Goal: Information Seeking & Learning: Learn about a topic

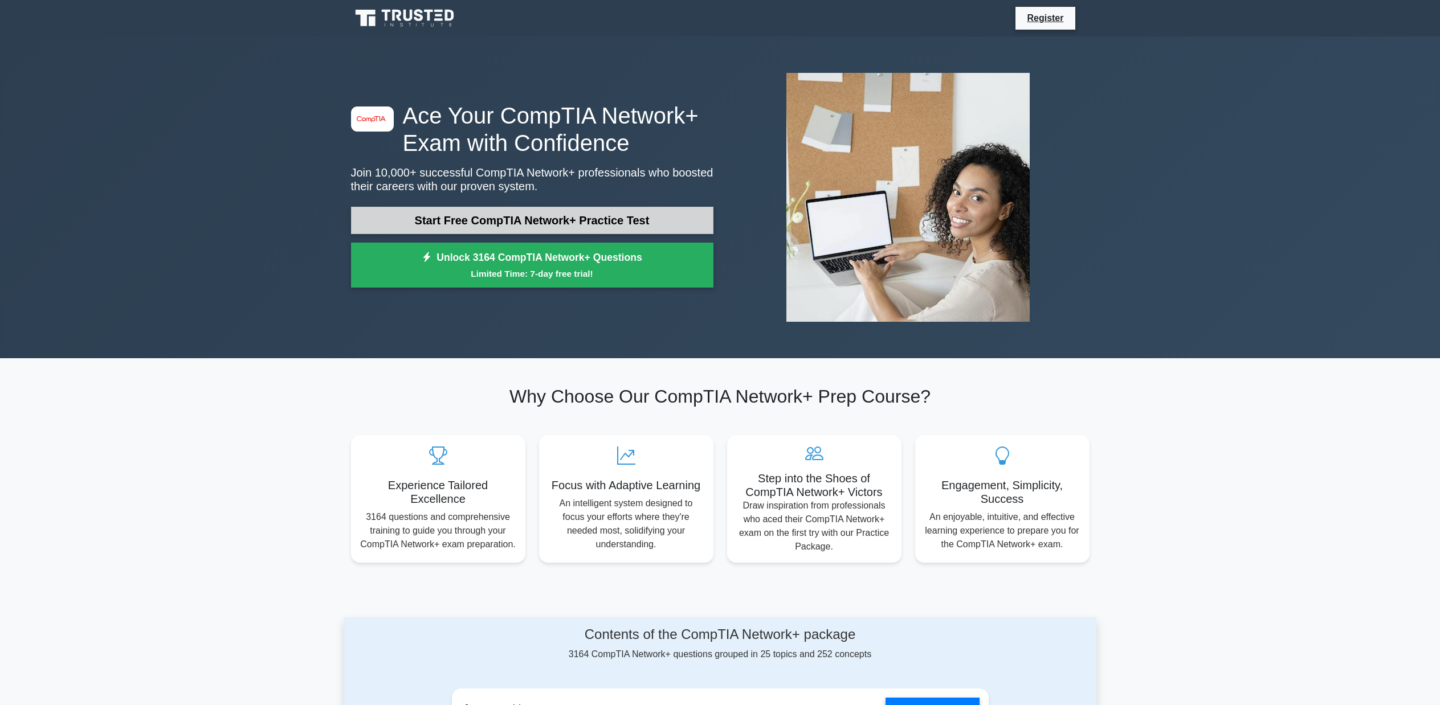
click at [542, 215] on link "Start Free CompTIA Network+ Practice Test" at bounding box center [532, 220] width 362 height 27
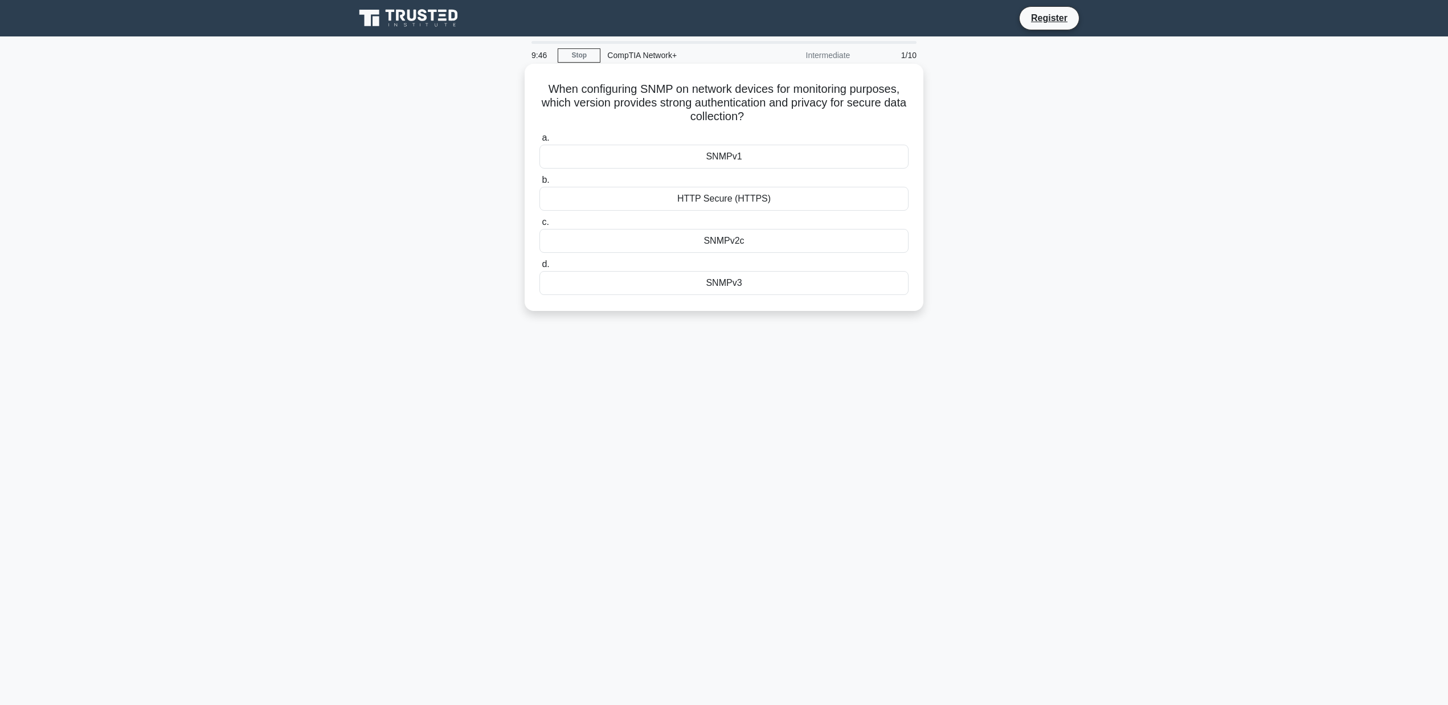
click at [742, 283] on div "SNMPv3" at bounding box center [724, 283] width 369 height 24
click at [540, 268] on input "d. SNMPv3" at bounding box center [540, 264] width 0 height 7
click at [731, 253] on div "ISDN" at bounding box center [724, 241] width 369 height 24
click at [540, 226] on input "c. ISDN" at bounding box center [540, 222] width 0 height 7
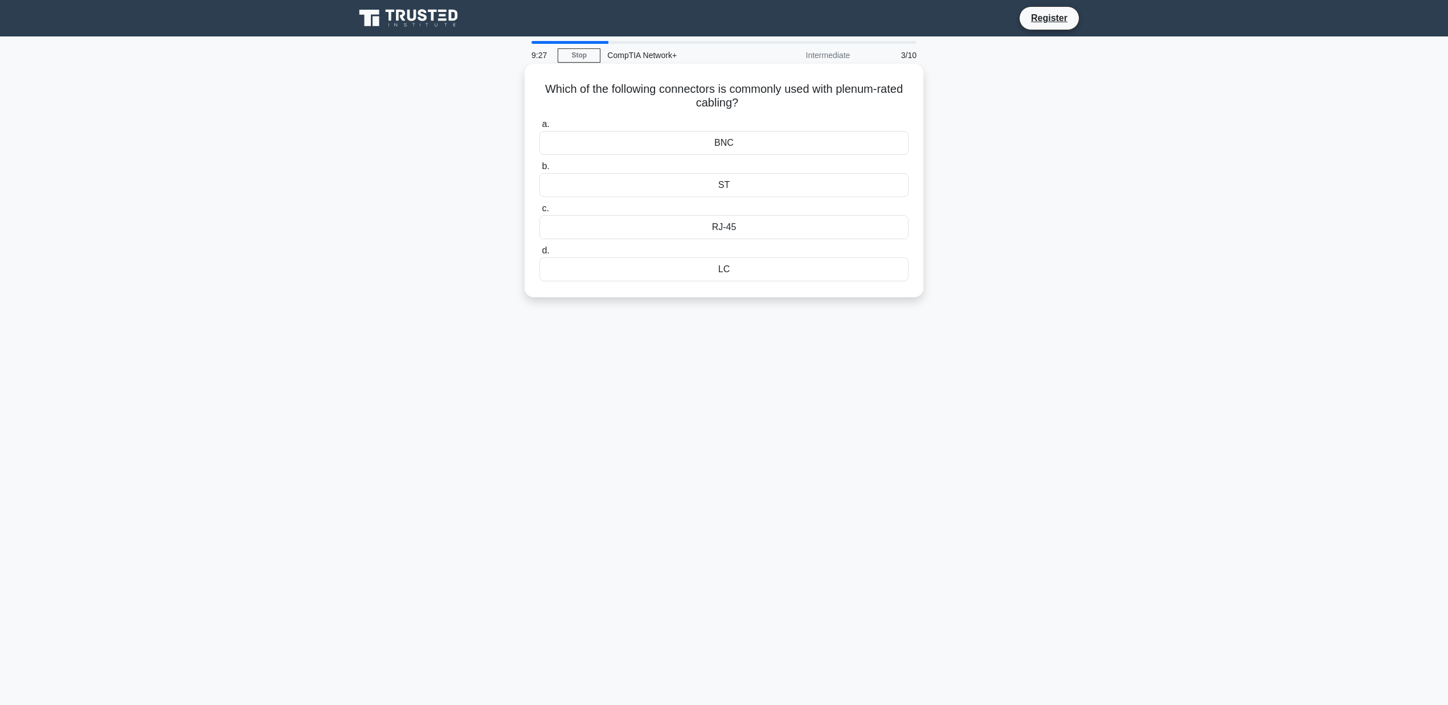
click at [758, 228] on div "RJ-45" at bounding box center [724, 227] width 369 height 24
click at [540, 212] on input "c. RJ-45" at bounding box center [540, 208] width 0 height 7
click at [737, 271] on div "802.11g" at bounding box center [724, 270] width 369 height 24
click at [540, 255] on input "d. 802.11g" at bounding box center [540, 250] width 0 height 7
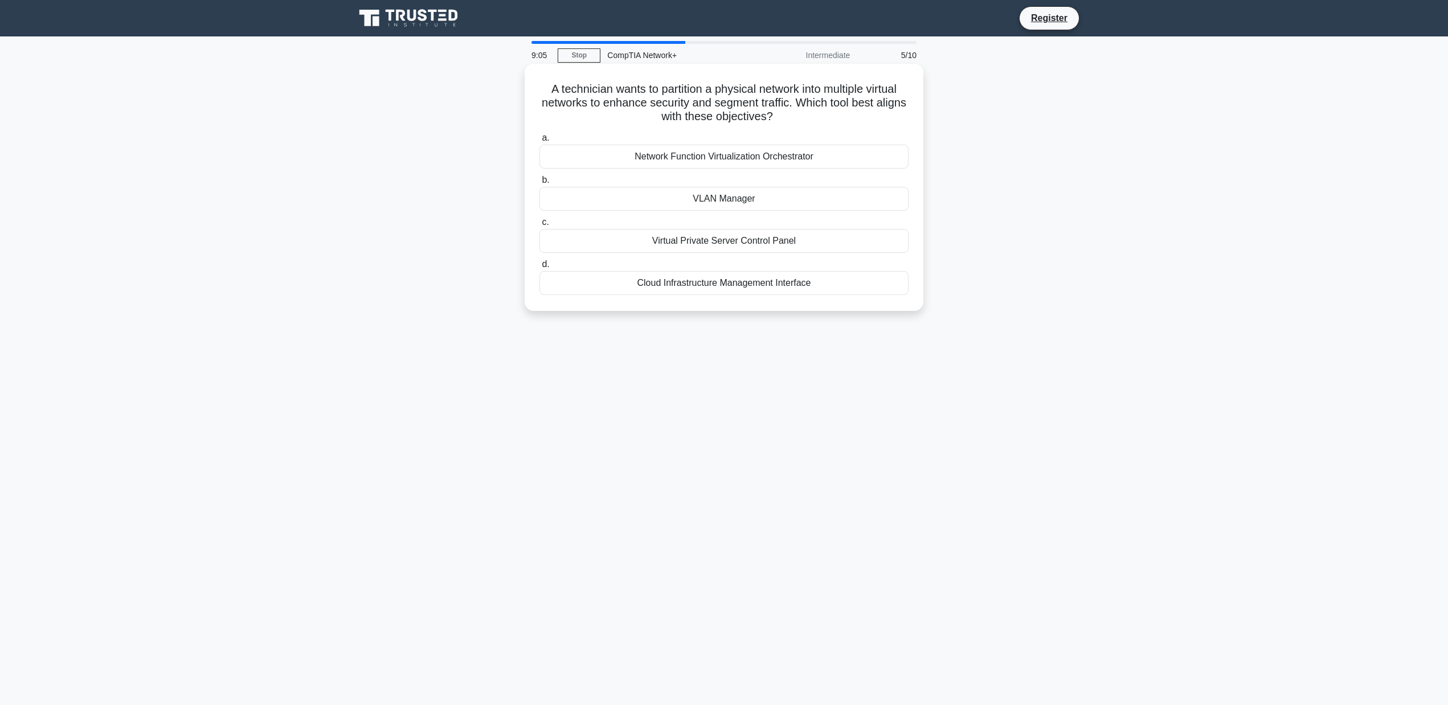
click at [737, 195] on div "VLAN Manager" at bounding box center [724, 199] width 369 height 24
click at [540, 184] on input "b. VLAN Manager" at bounding box center [540, 180] width 0 height 7
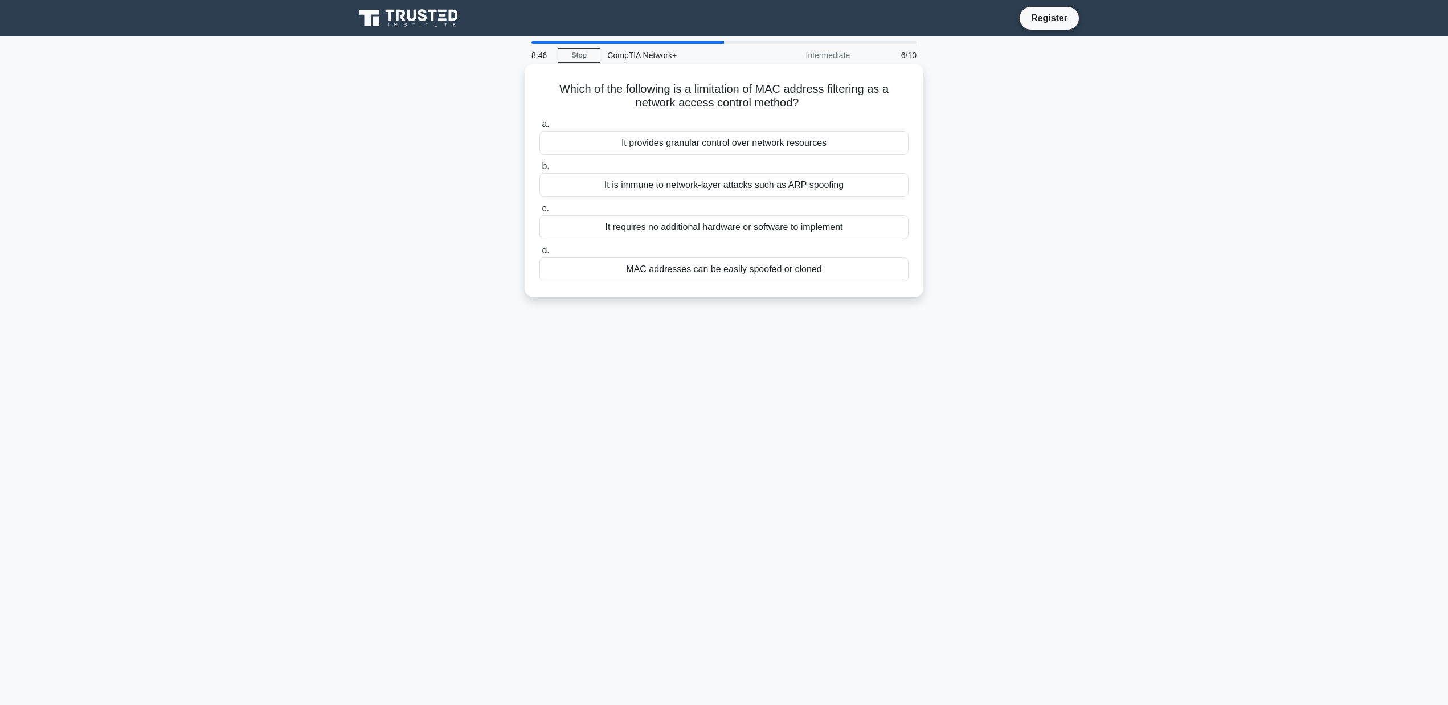
click at [702, 267] on div "MAC addresses can be easily spoofed or cloned" at bounding box center [724, 270] width 369 height 24
click at [540, 255] on input "d. MAC addresses can be easily spoofed or cloned" at bounding box center [540, 250] width 0 height 7
click at [723, 273] on div "Multifactor Authentication (MFA)" at bounding box center [724, 270] width 369 height 24
click at [540, 255] on input "d. Multifactor Authentication (MFA)" at bounding box center [540, 250] width 0 height 7
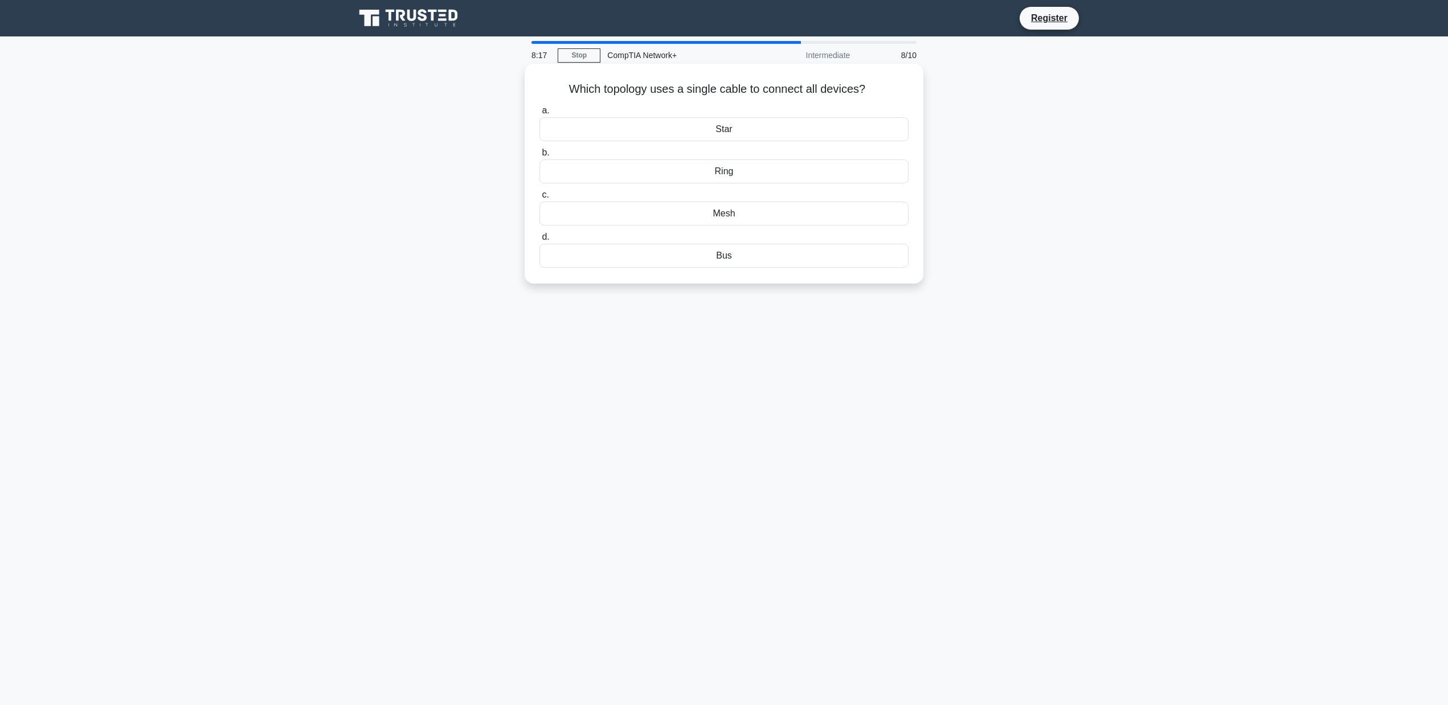
click at [829, 261] on div "Bus" at bounding box center [724, 256] width 369 height 24
click at [540, 241] on input "d. Bus" at bounding box center [540, 237] width 0 height 7
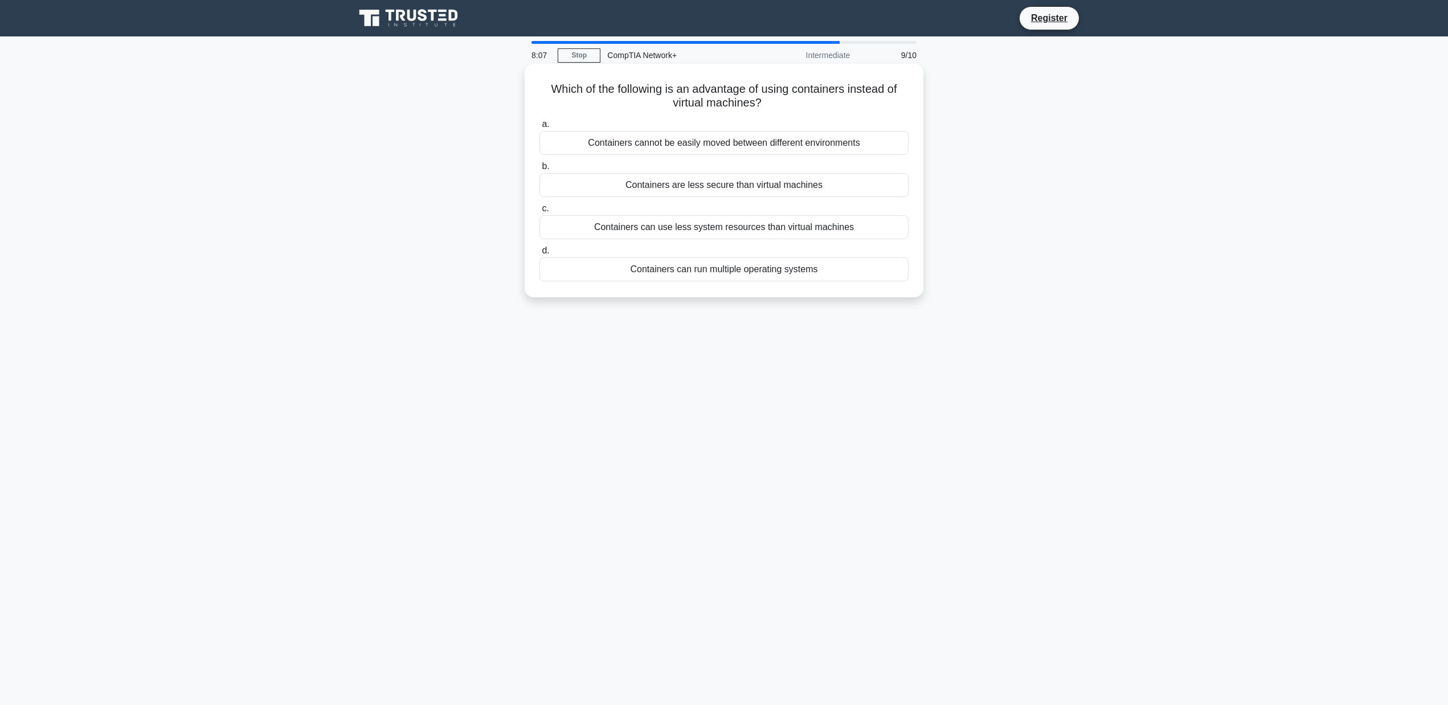
click at [742, 273] on div "Containers can run multiple operating systems" at bounding box center [724, 270] width 369 height 24
click at [540, 255] on input "d. Containers can run multiple operating systems" at bounding box center [540, 250] width 0 height 7
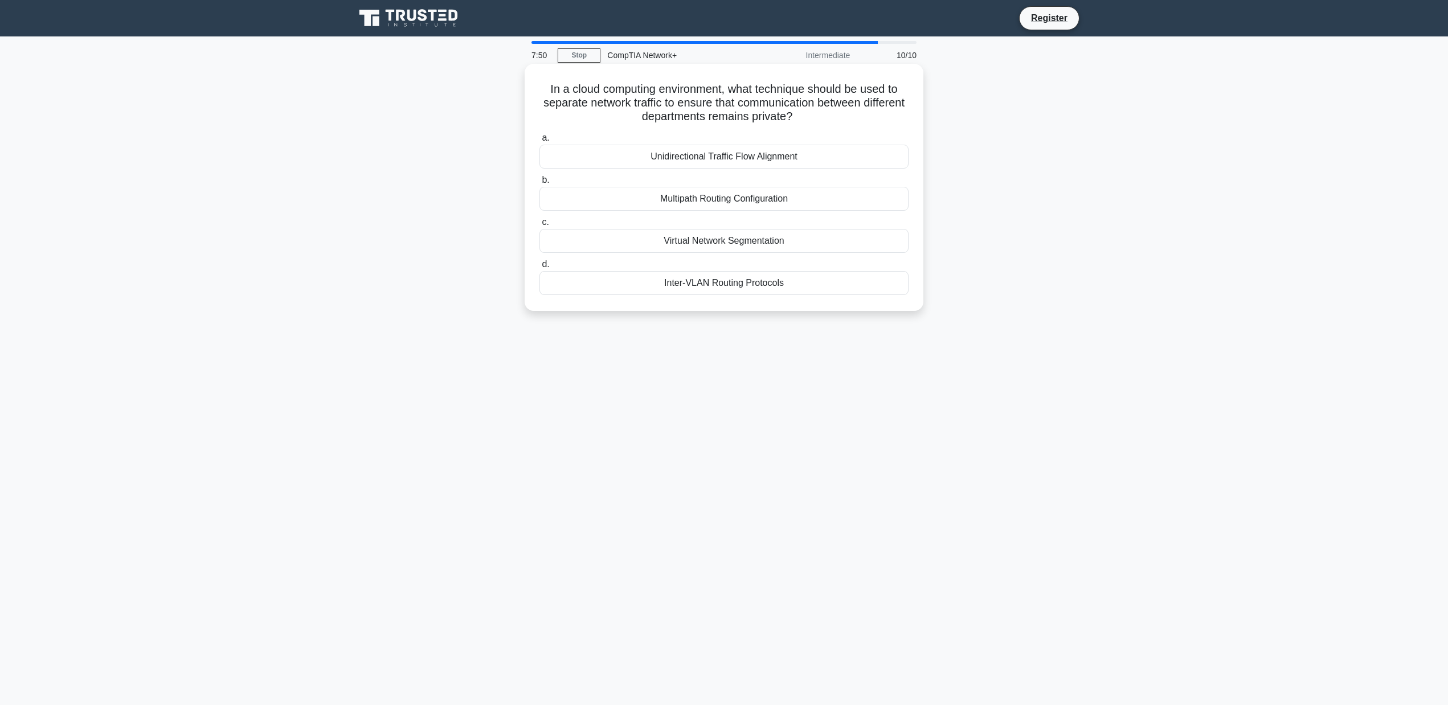
click at [757, 281] on div "Inter-VLAN Routing Protocols" at bounding box center [724, 283] width 369 height 24
click at [540, 268] on input "d. Inter-VLAN Routing Protocols" at bounding box center [540, 264] width 0 height 7
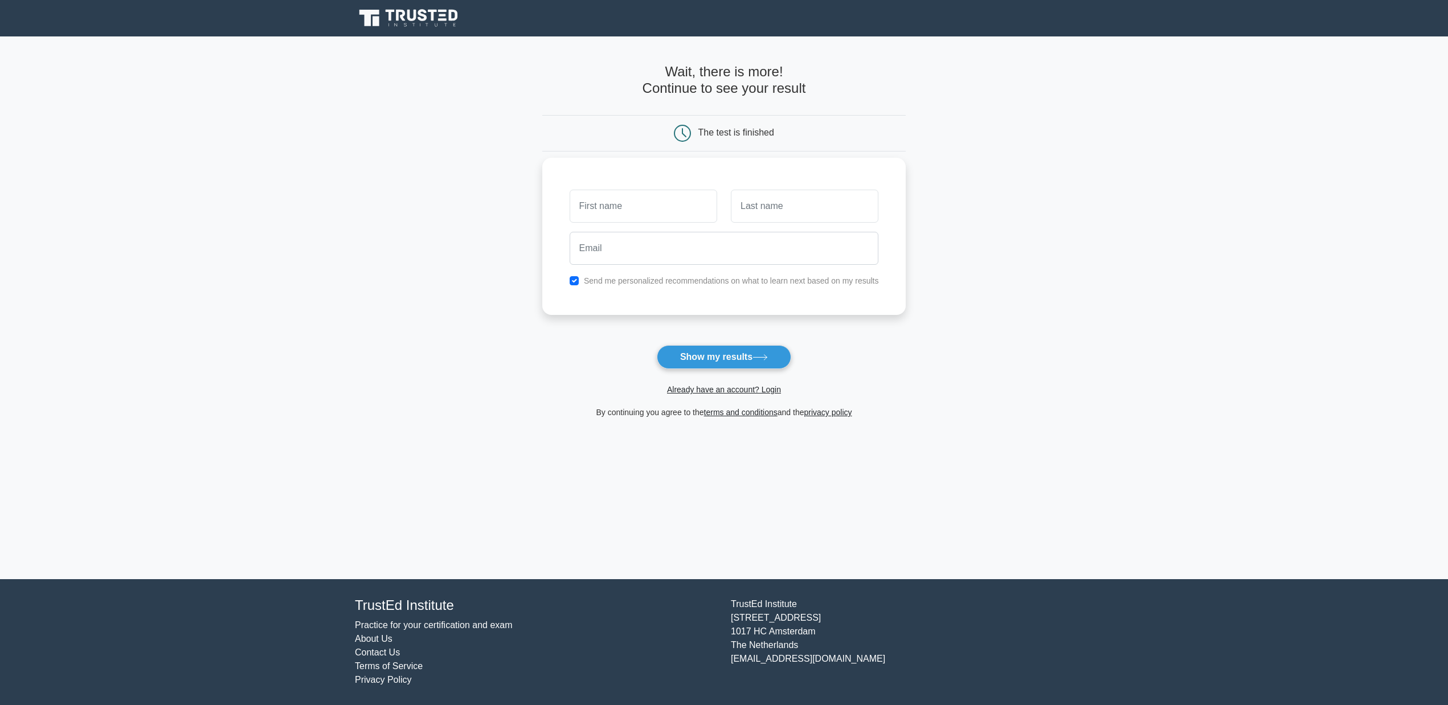
click at [647, 287] on div "Send me personalized recommendations on what to learn next based on my results" at bounding box center [724, 281] width 323 height 14
click at [693, 352] on button "Show my results" at bounding box center [724, 357] width 134 height 24
